Goal: Task Accomplishment & Management: Complete application form

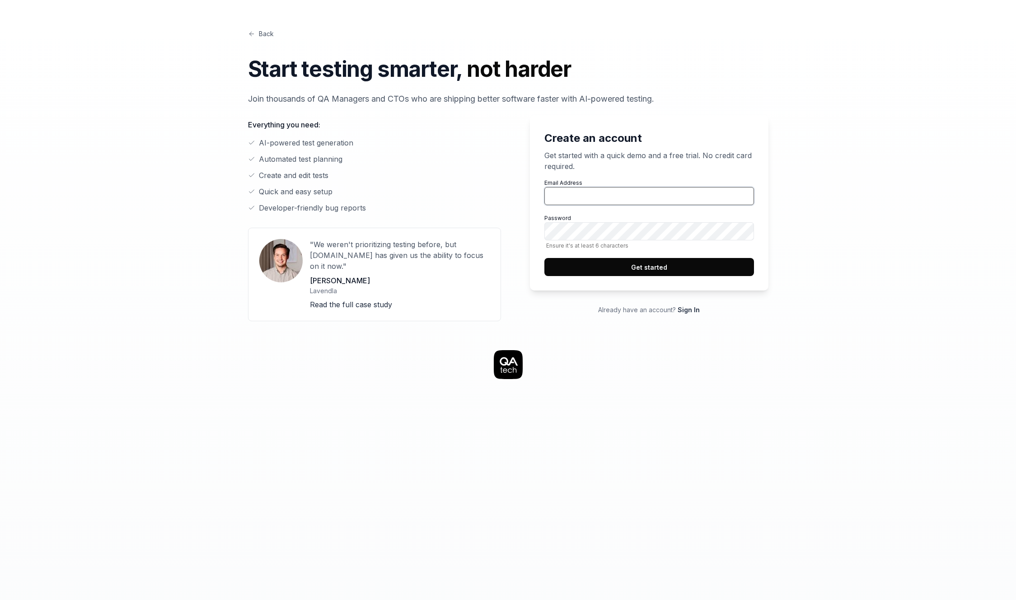
click at [630, 197] on input "Email Address" at bounding box center [649, 196] width 210 height 18
type input "george@playrec.co"
click at [544, 258] on button "Get started" at bounding box center [649, 267] width 210 height 18
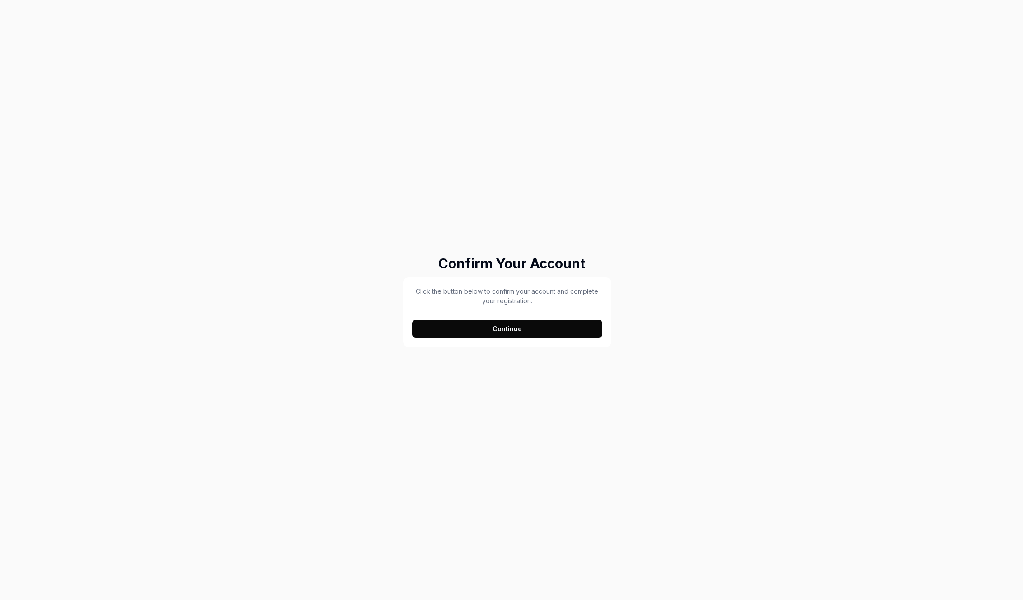
click at [529, 328] on button "Continue" at bounding box center [507, 329] width 190 height 18
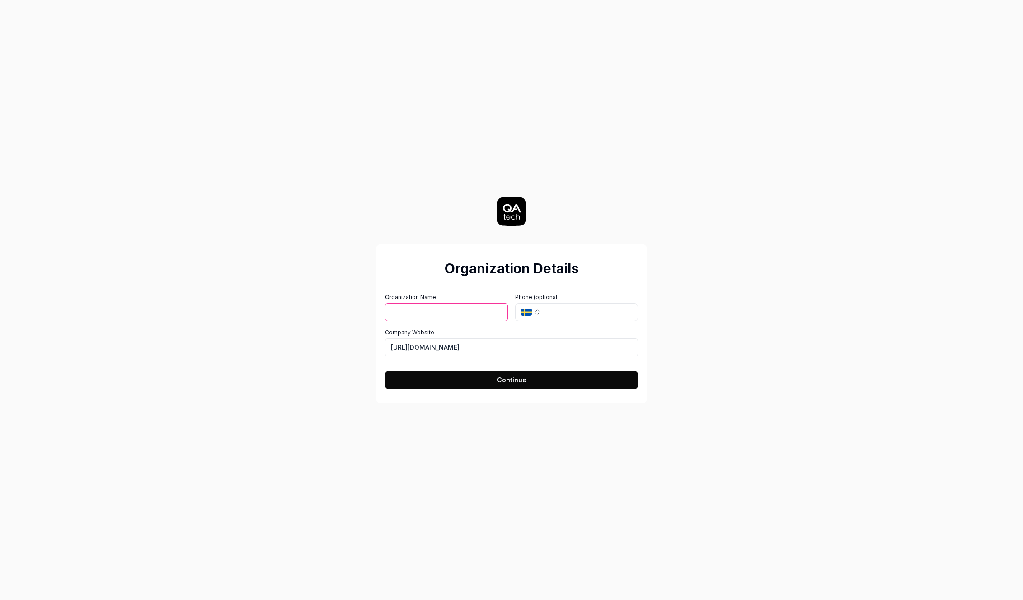
click at [748, 136] on div "Organization Details Organization Name Organization Logo (Square minimum 256x25…" at bounding box center [511, 300] width 1023 height 600
